Goal: Check status: Check status

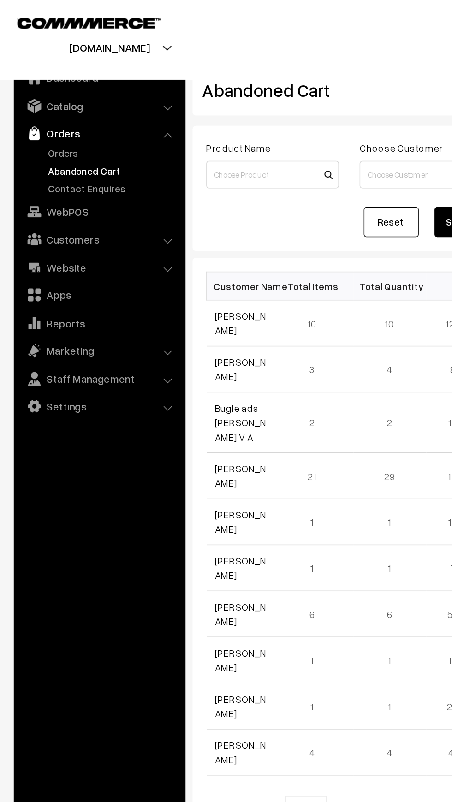
click at [36, 95] on link "Orders" at bounding box center [67, 89] width 110 height 17
click at [35, 104] on link "Orders" at bounding box center [75, 103] width 91 height 10
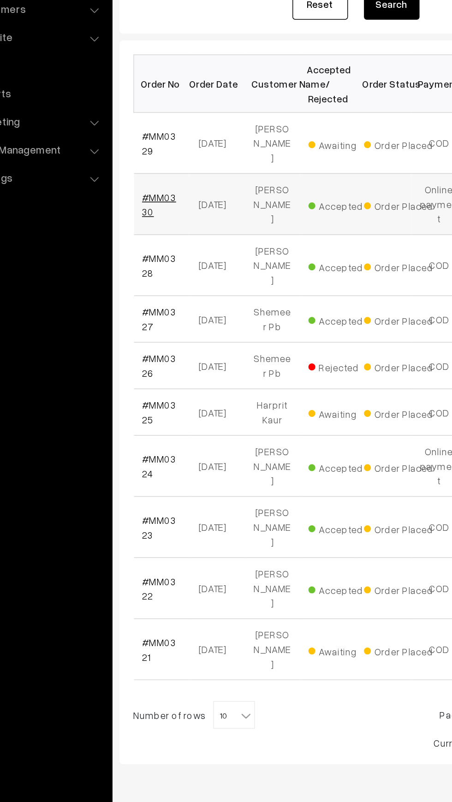
click at [163, 282] on link "#MM0330" at bounding box center [155, 291] width 23 height 18
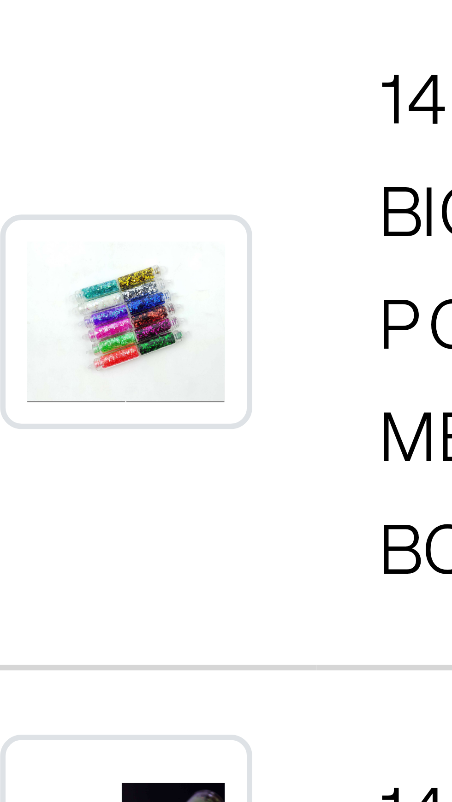
scroll to position [418, 0]
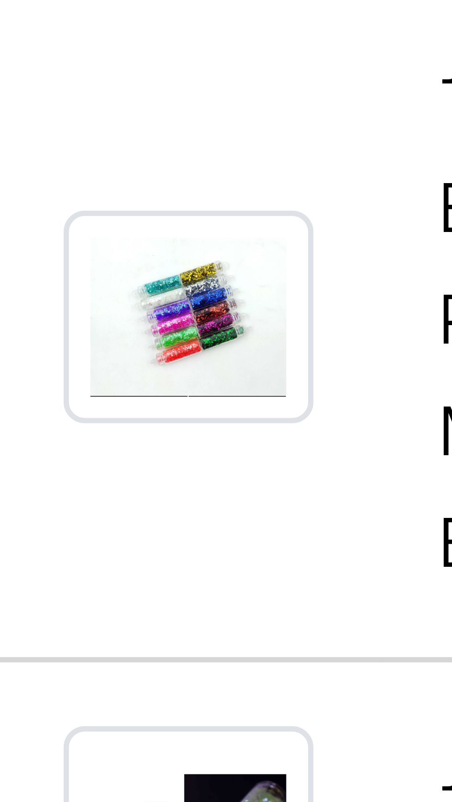
click at [159, 684] on img at bounding box center [155, 693] width 22 height 18
